Goal: Information Seeking & Learning: Learn about a topic

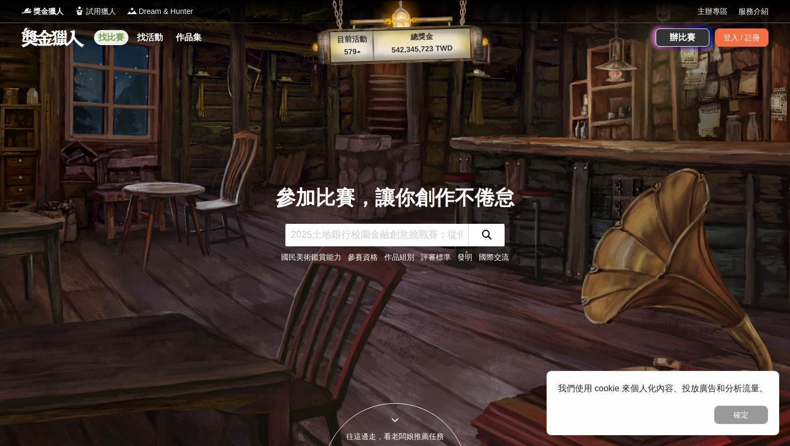
click at [118, 38] on link "找比賽" at bounding box center [111, 37] width 34 height 15
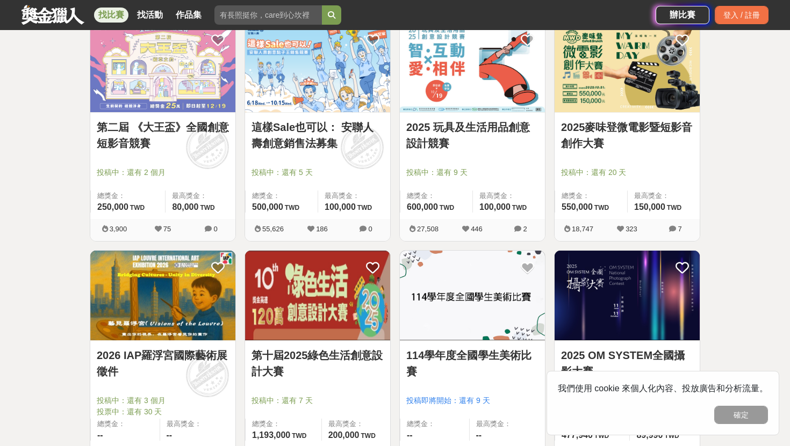
scroll to position [670, 0]
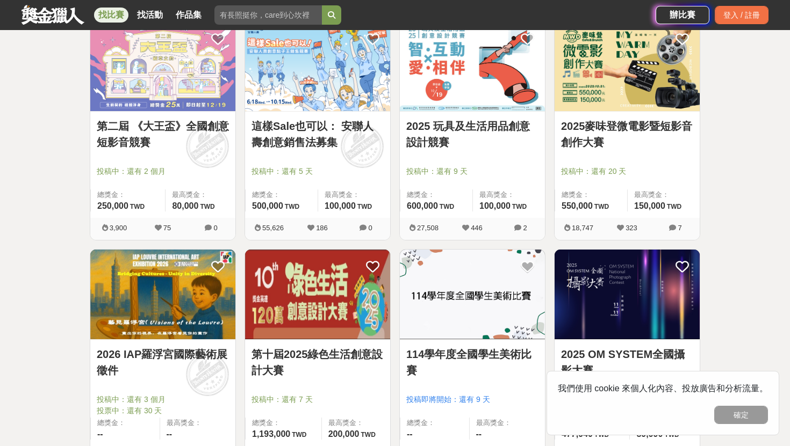
click at [108, 329] on img at bounding box center [162, 295] width 145 height 90
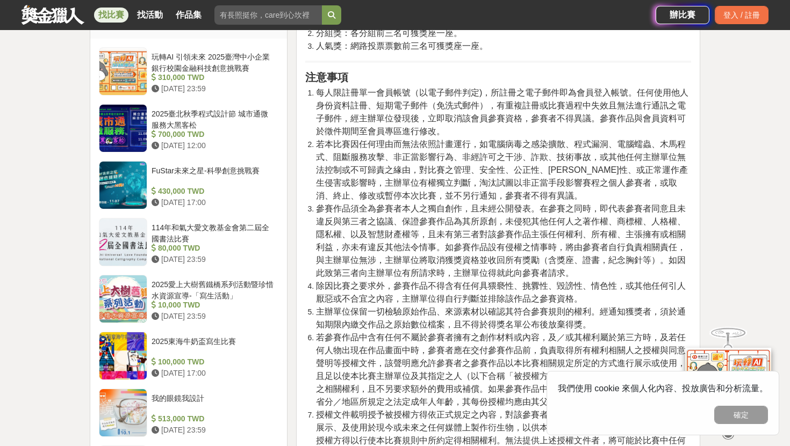
scroll to position [1109, 0]
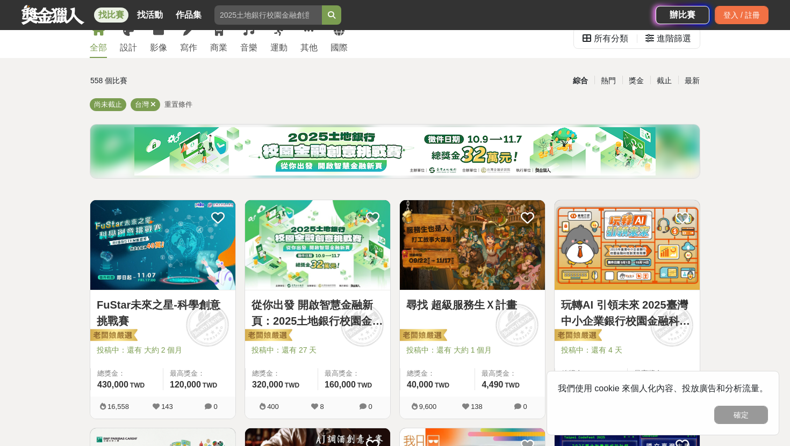
scroll to position [34, 0]
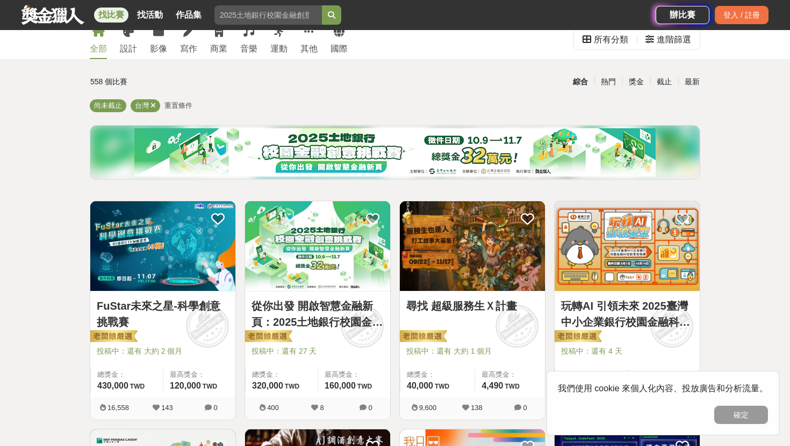
click at [472, 237] on img at bounding box center [472, 246] width 145 height 90
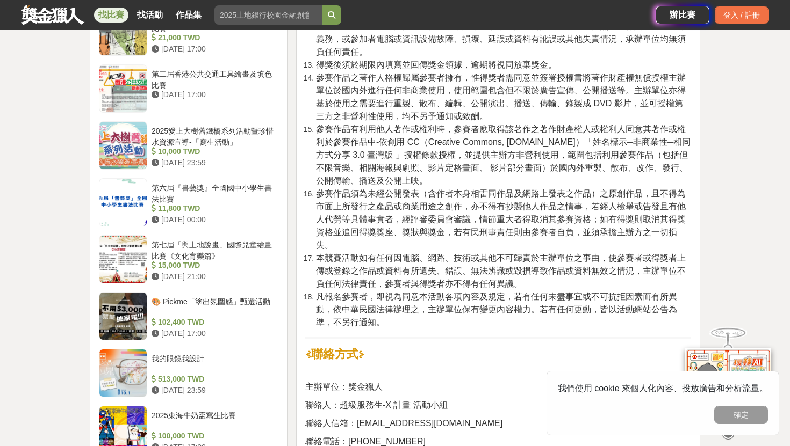
scroll to position [1758, 0]
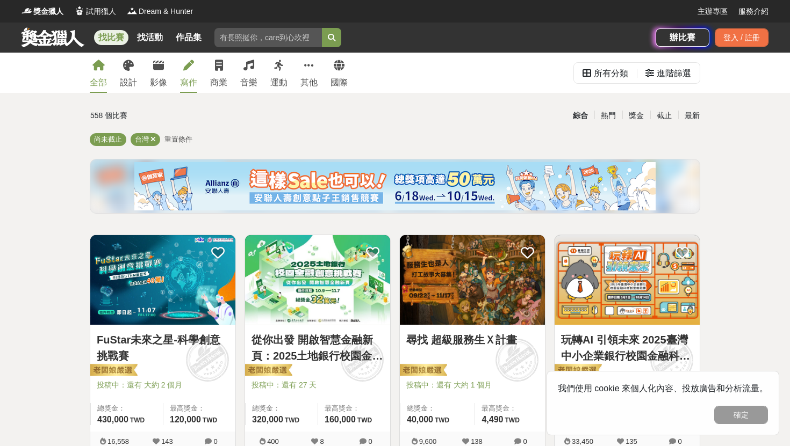
click at [190, 78] on div "寫作" at bounding box center [188, 82] width 17 height 13
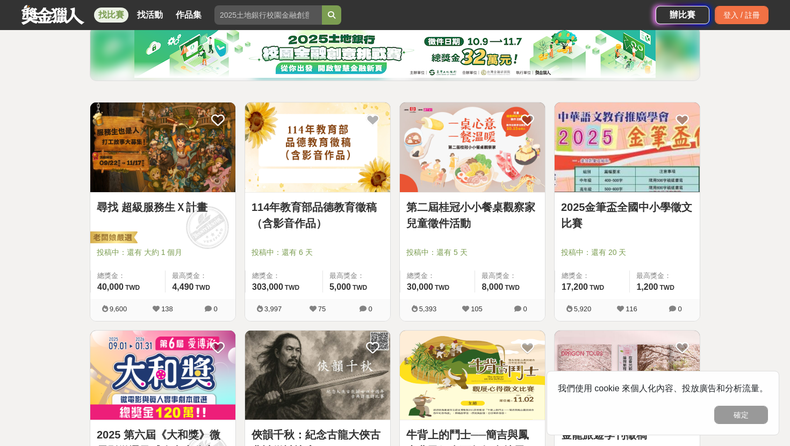
scroll to position [134, 0]
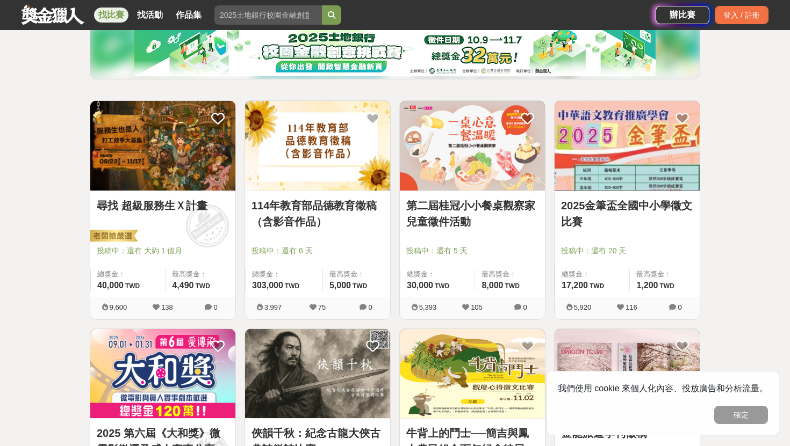
click at [326, 204] on link "114年教育部品德教育徵稿（含影音作品）" at bounding box center [317, 214] width 132 height 32
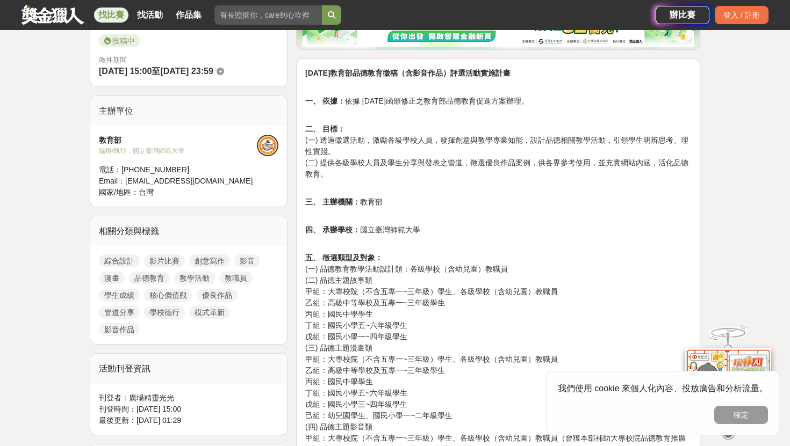
scroll to position [341, 0]
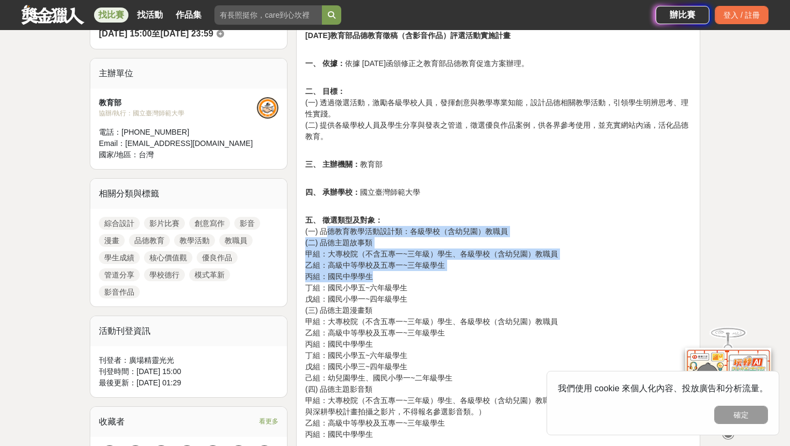
drag, startPoint x: 328, startPoint y: 234, endPoint x: 404, endPoint y: 277, distance: 87.1
click at [404, 277] on p "五、 徵選類型及對象： (一) 品德教育教學活動設計類：各級學校（含幼兒園）教職員 (二) 品德主題故事類 甲組：大專校院（不含五專一~三年級）學生、各級學校…" at bounding box center [498, 322] width 386 height 237
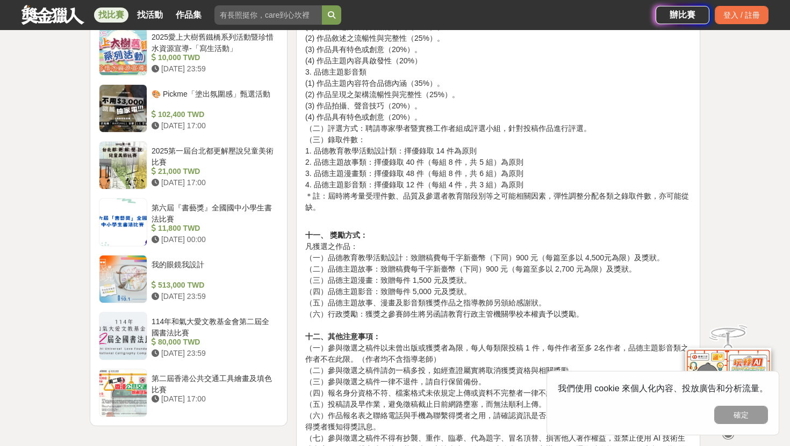
scroll to position [1218, 0]
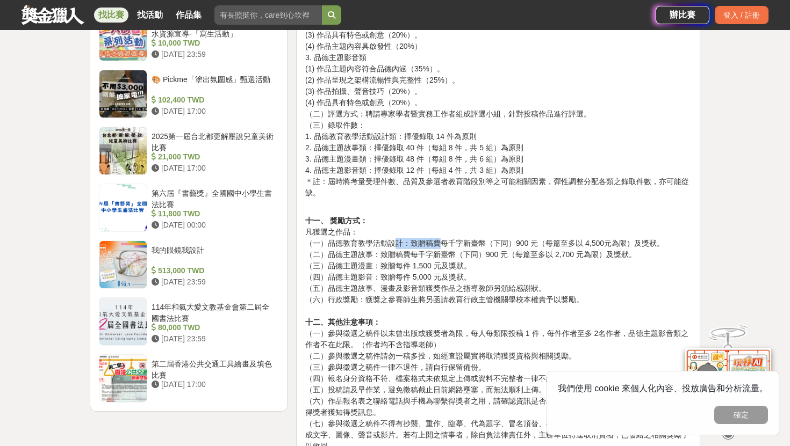
drag, startPoint x: 392, startPoint y: 266, endPoint x: 441, endPoint y: 268, distance: 48.9
click at [441, 268] on p "十一、 獎勵方式： 凡獲選之作品： （一）品德教育教學活動設計：致贈稿費每千字新臺幣（下同）900 元（每篇至多以 4,500元為限）及獎狀。 （二）品德主題…" at bounding box center [498, 412] width 386 height 417
drag, startPoint x: 412, startPoint y: 264, endPoint x: 507, endPoint y: 267, distance: 95.1
click at [507, 267] on p "十一、 獎勵方式： 凡獲選之作品： （一）品德教育教學活動設計：致贈稿費每千字新臺幣（下同）900 元（每篇至多以 4,500元為限）及獎狀。 （二）品德主題…" at bounding box center [498, 412] width 386 height 417
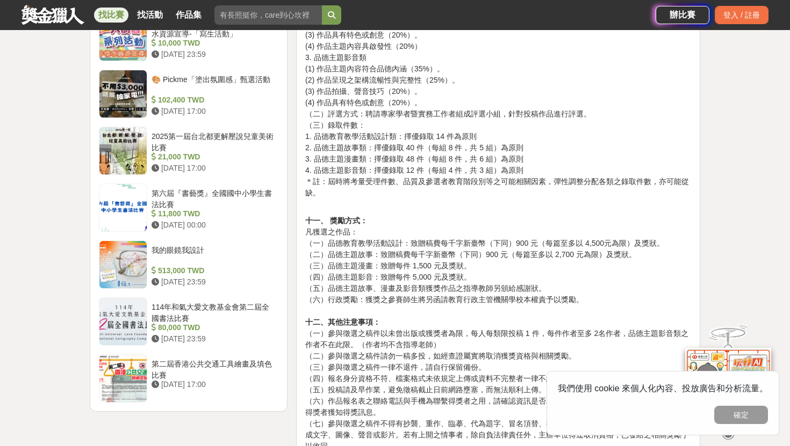
click at [522, 293] on p "十一、 獎勵方式： 凡獲選之作品： （一）品德教育教學活動設計：致贈稿費每千字新臺幣（下同）900 元（每篇至多以 4,500元為限）及獎狀。 （二）品德主題…" at bounding box center [498, 412] width 386 height 417
drag, startPoint x: 361, startPoint y: 277, endPoint x: 380, endPoint y: 277, distance: 19.3
click at [380, 277] on p "十一、 獎勵方式： 凡獲選之作品： （一）品德教育教學活動設計：致贈稿費每千字新臺幣（下同）900 元（每篇至多以 4,500元為限）及獎狀。 （二）品德主題…" at bounding box center [498, 412] width 386 height 417
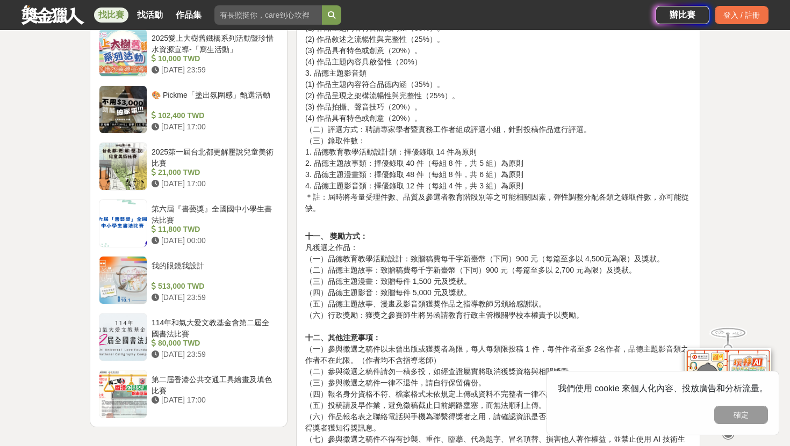
scroll to position [1204, 0]
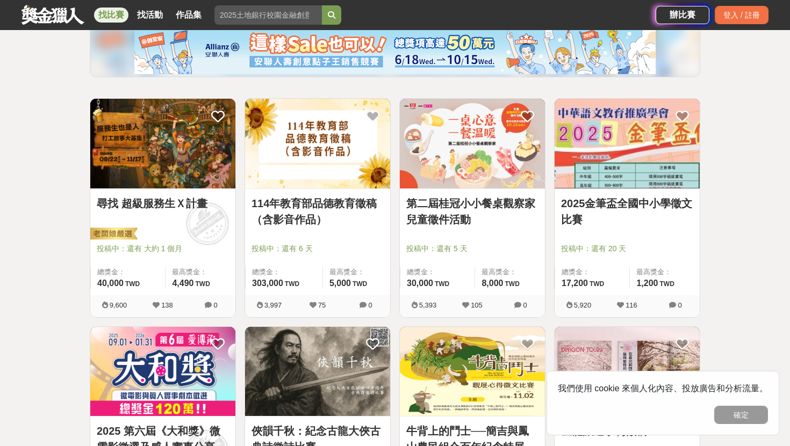
scroll to position [134, 0]
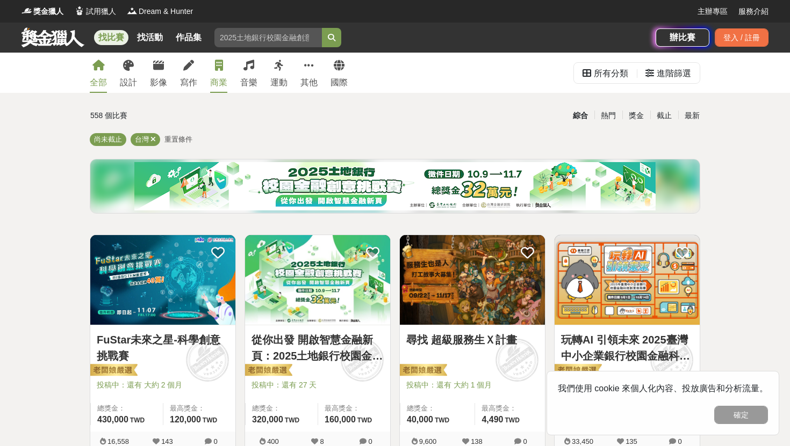
click at [225, 68] on link "商業" at bounding box center [218, 73] width 17 height 40
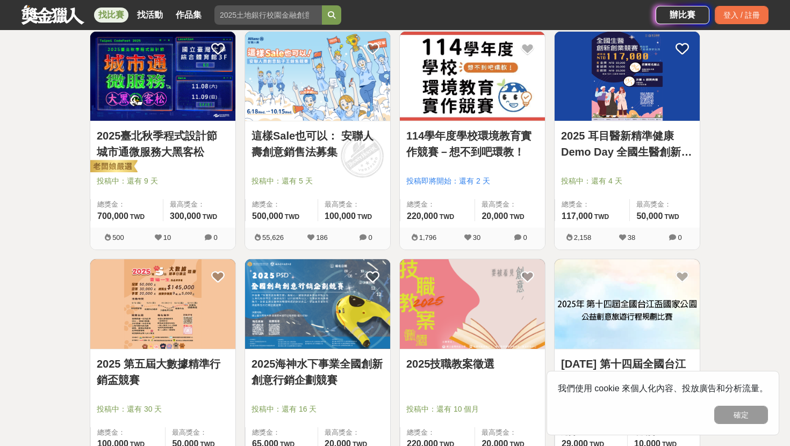
scroll to position [429, 0]
